Goal: Information Seeking & Learning: Learn about a topic

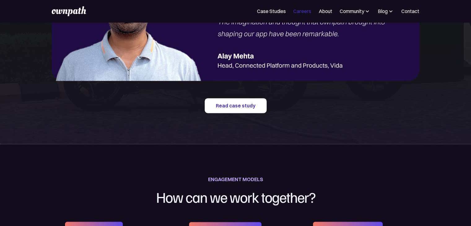
scroll to position [762, 0]
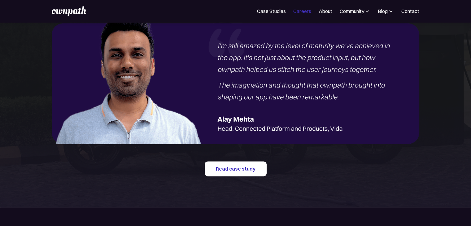
click at [305, 9] on link "Careers" at bounding box center [302, 10] width 18 height 7
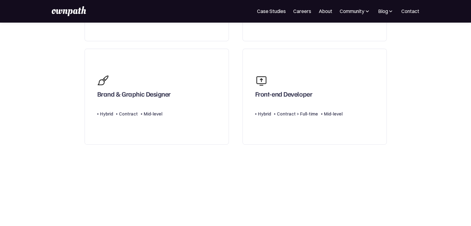
scroll to position [351, 0]
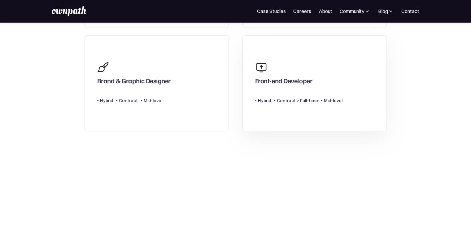
click at [290, 81] on div "Front-end Developer" at bounding box center [283, 81] width 57 height 11
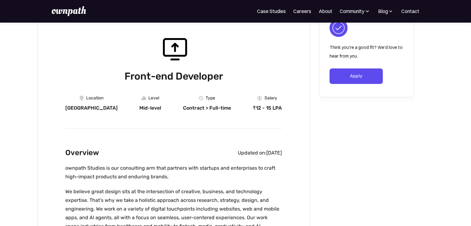
scroll to position [41, 0]
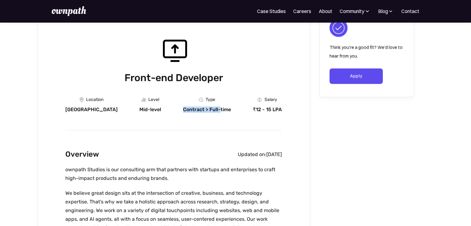
drag, startPoint x: 211, startPoint y: 107, endPoint x: 183, endPoint y: 108, distance: 28.5
click at [183, 108] on div "Contract > Full-time" at bounding box center [207, 109] width 48 height 6
click at [233, 109] on div "Location [GEOGRAPHIC_DATA] Level Mid-level Department Type Contract > Full-time…" at bounding box center [173, 104] width 216 height 15
drag, startPoint x: 216, startPoint y: 107, endPoint x: 240, endPoint y: 110, distance: 24.0
click at [228, 109] on div "Location [GEOGRAPHIC_DATA] Level Mid-level Department Type Contract > Full-time…" at bounding box center [173, 104] width 216 height 15
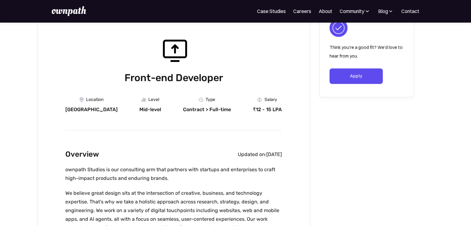
drag, startPoint x: 241, startPoint y: 109, endPoint x: 240, endPoint y: 81, distance: 28.5
click at [241, 109] on div "Location [GEOGRAPHIC_DATA] Level Mid-level Department Type Contract > Full-time…" at bounding box center [173, 104] width 216 height 15
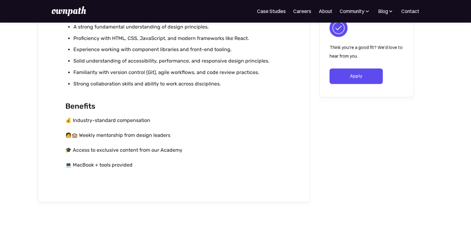
scroll to position [557, 0]
